Goal: Check status

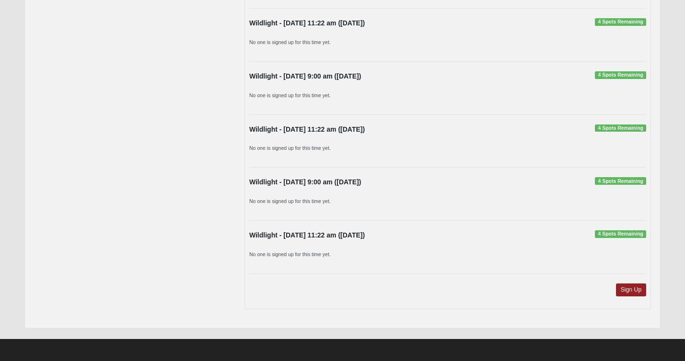
scroll to position [298, 0]
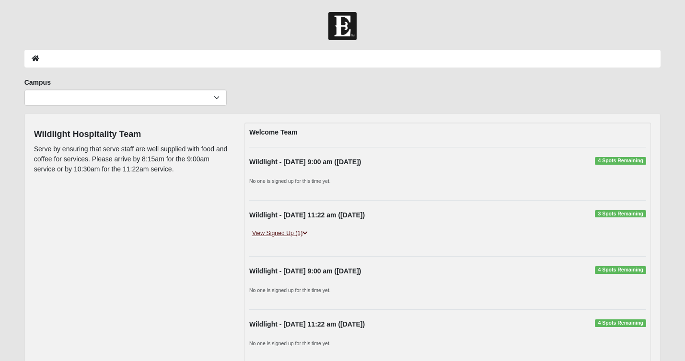
click at [302, 230] on link "View Signed Up (1)" at bounding box center [279, 234] width 61 height 10
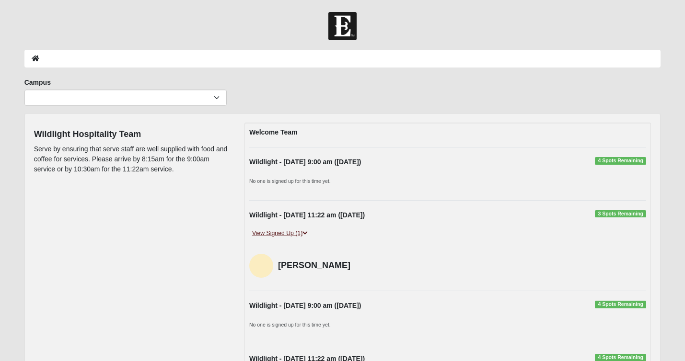
click at [308, 233] on icon at bounding box center [304, 234] width 5 height 6
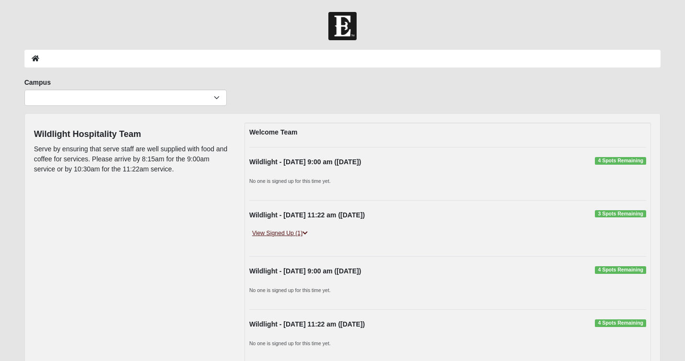
click at [308, 233] on icon at bounding box center [304, 234] width 5 height 6
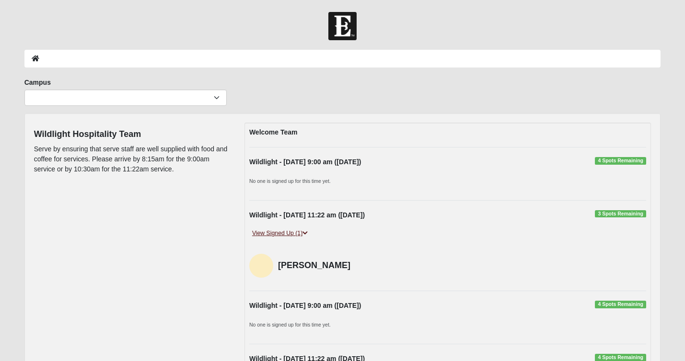
click at [308, 233] on icon at bounding box center [304, 234] width 5 height 6
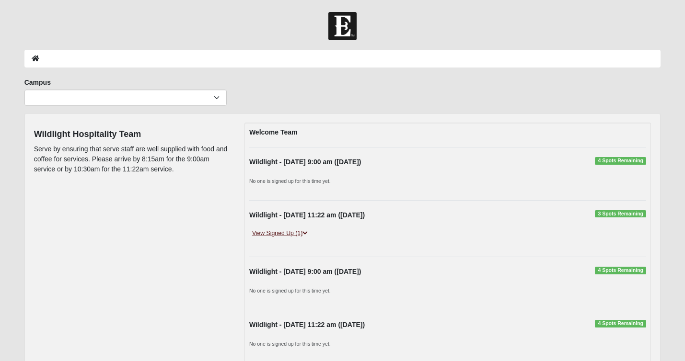
click at [308, 233] on icon at bounding box center [304, 234] width 5 height 6
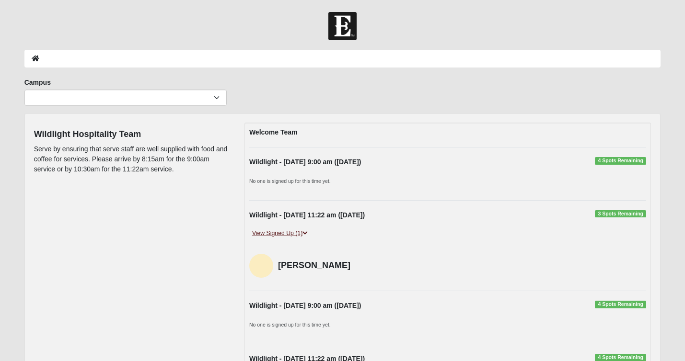
click at [308, 232] on icon at bounding box center [304, 234] width 5 height 6
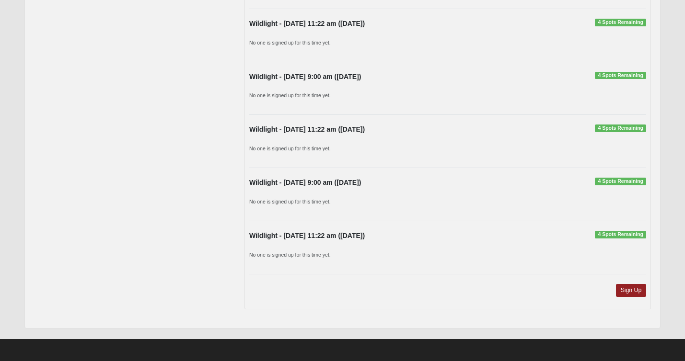
scroll to position [301, 0]
